Goal: Task Accomplishment & Management: Manage account settings

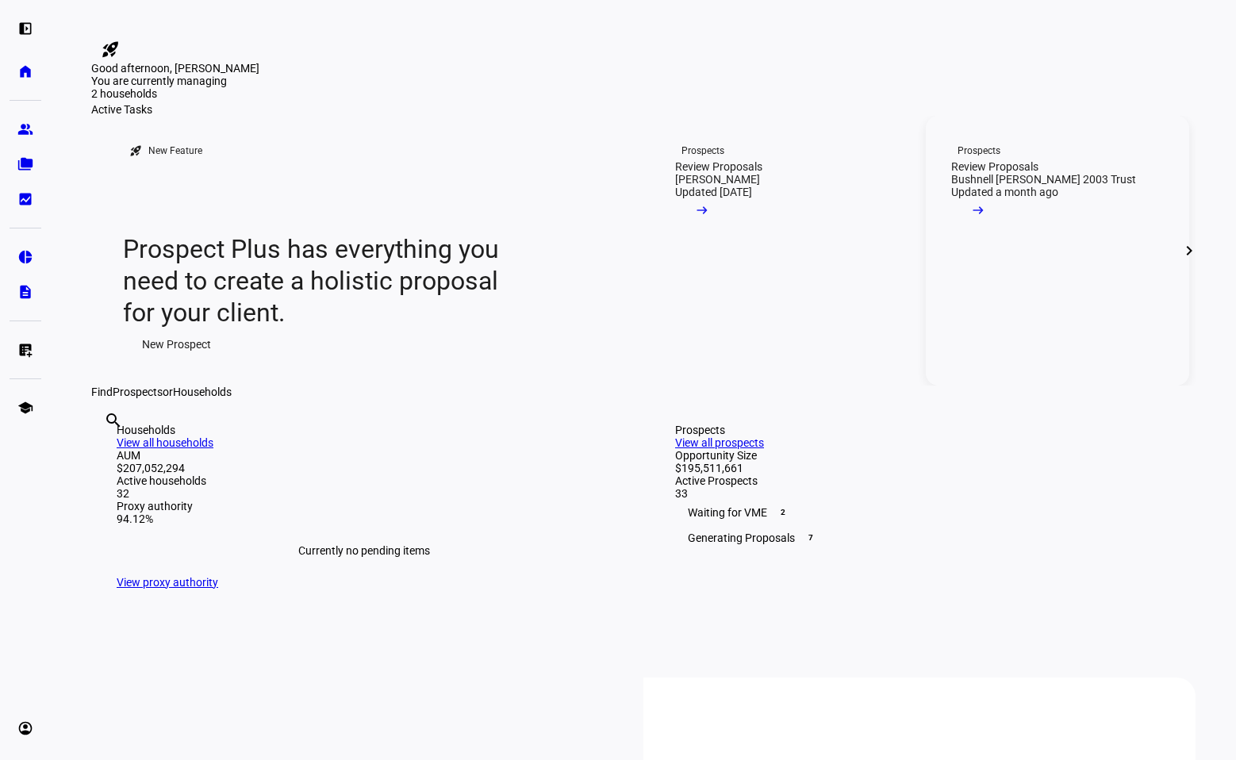
click at [1059, 386] on link "Prospects Review Proposals Bushnell [PERSON_NAME] 2003 Trust Updated a month ag…" at bounding box center [1057, 251] width 263 height 270
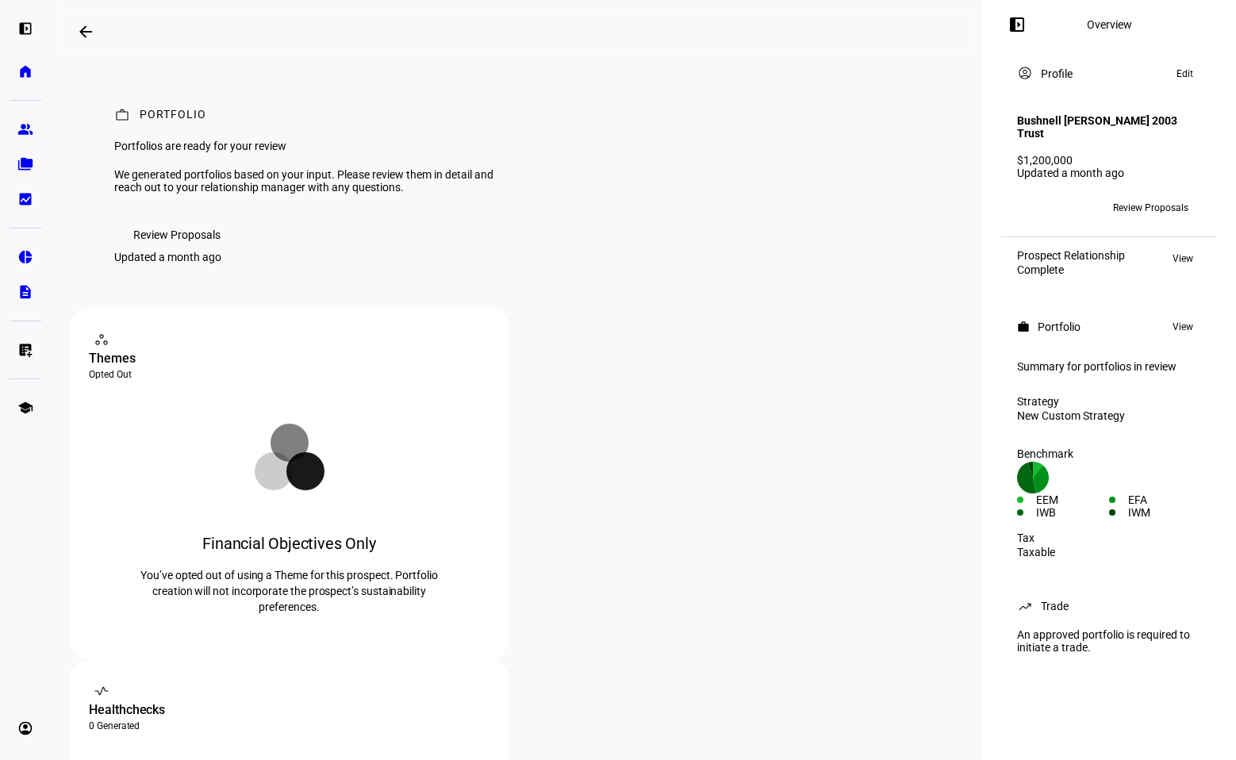
click at [90, 29] on mat-icon "arrow_backwards" at bounding box center [85, 31] width 19 height 19
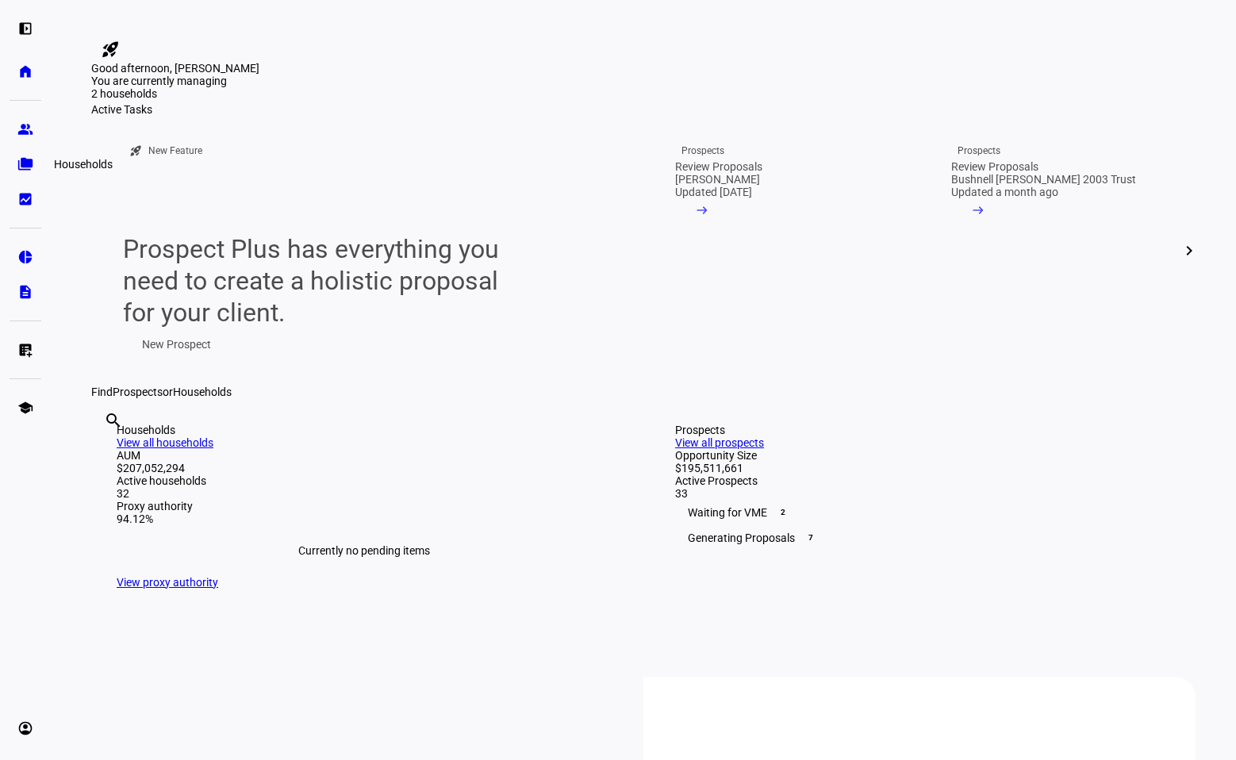
click at [33, 155] on link "folder_copy Households" at bounding box center [26, 164] width 32 height 32
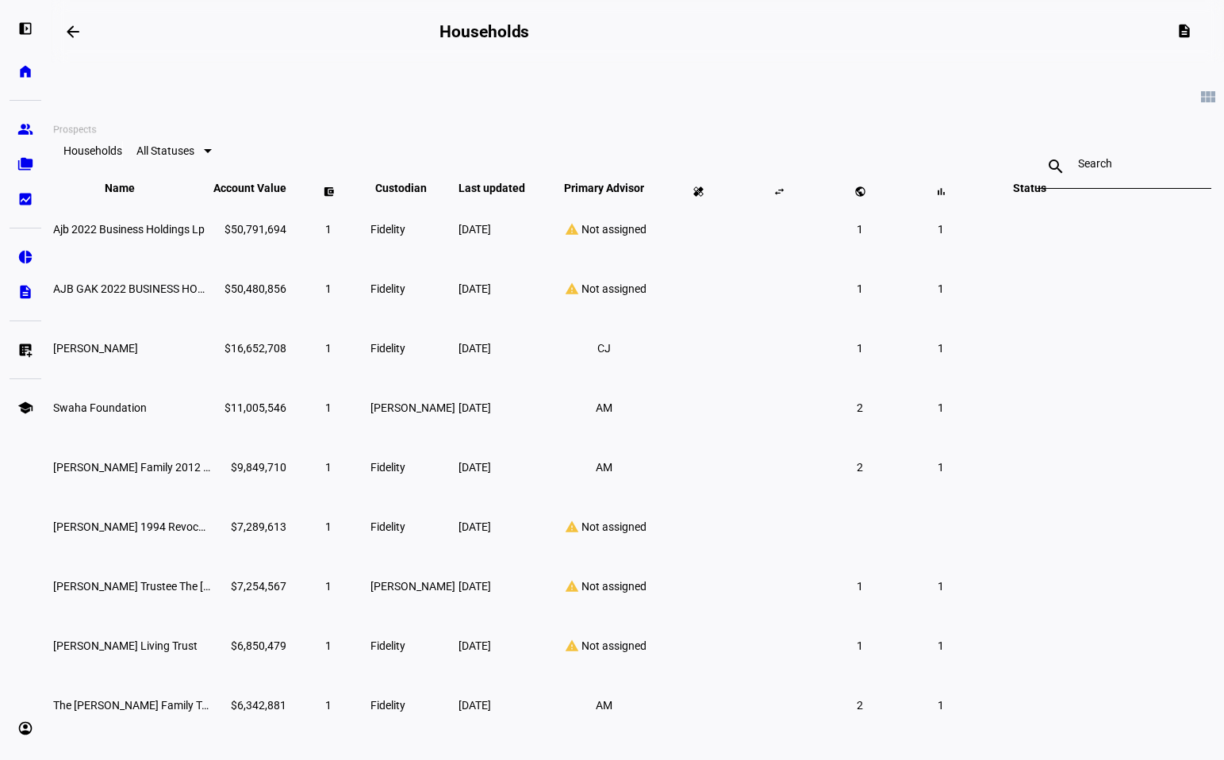
click at [31, 118] on link "group Prospects" at bounding box center [26, 129] width 32 height 32
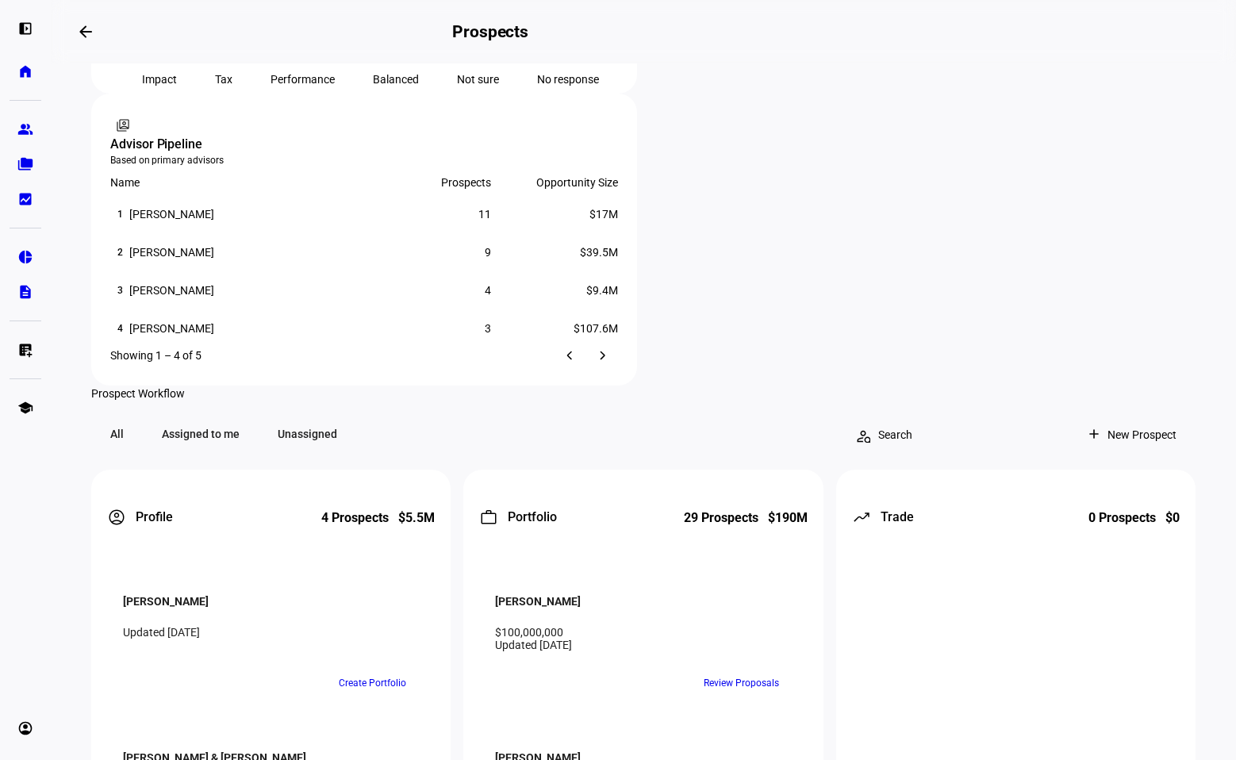
scroll to position [786, 0]
